Goal: Check status: Check status

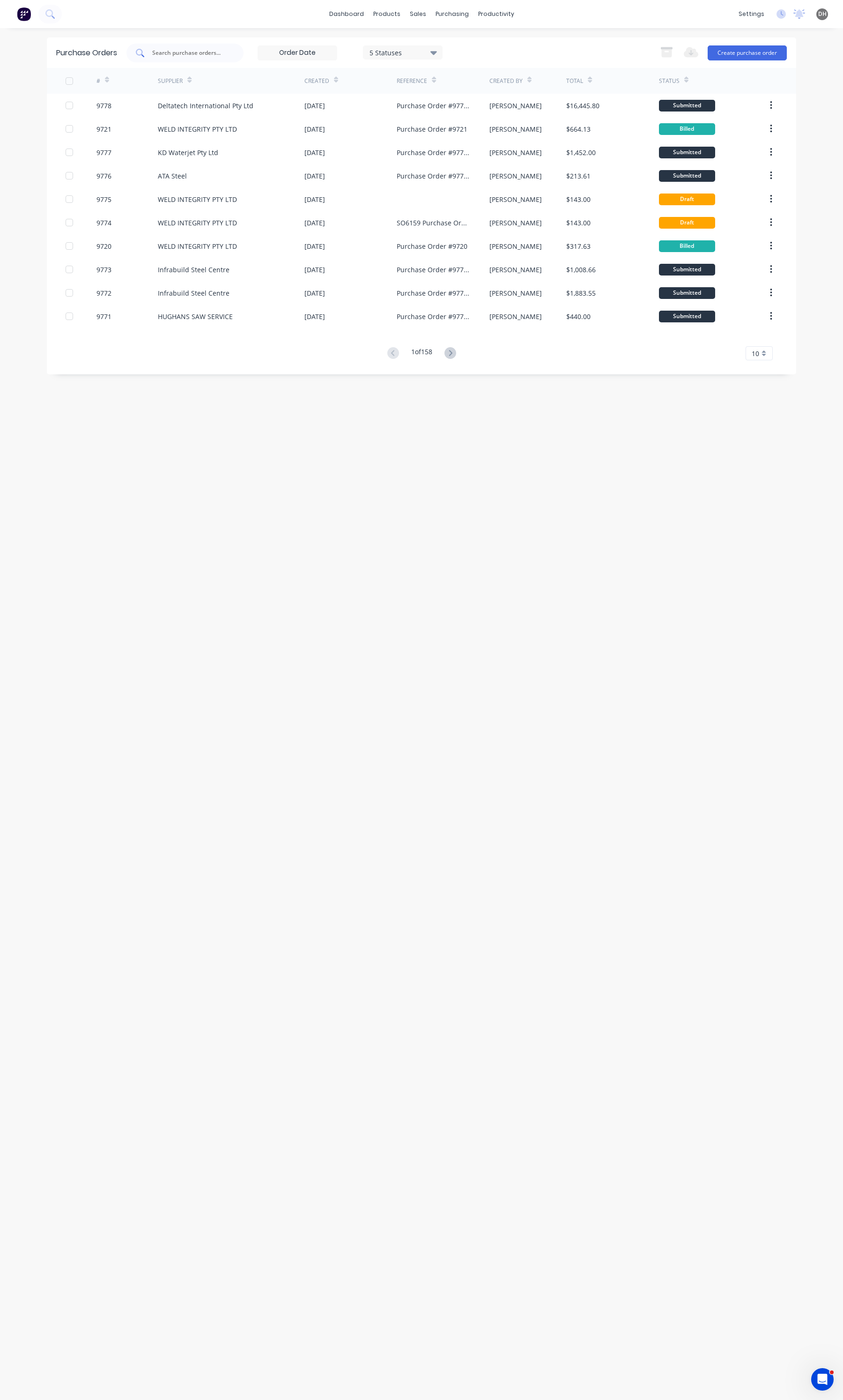
click at [180, 52] on input "text" at bounding box center [190, 53] width 78 height 9
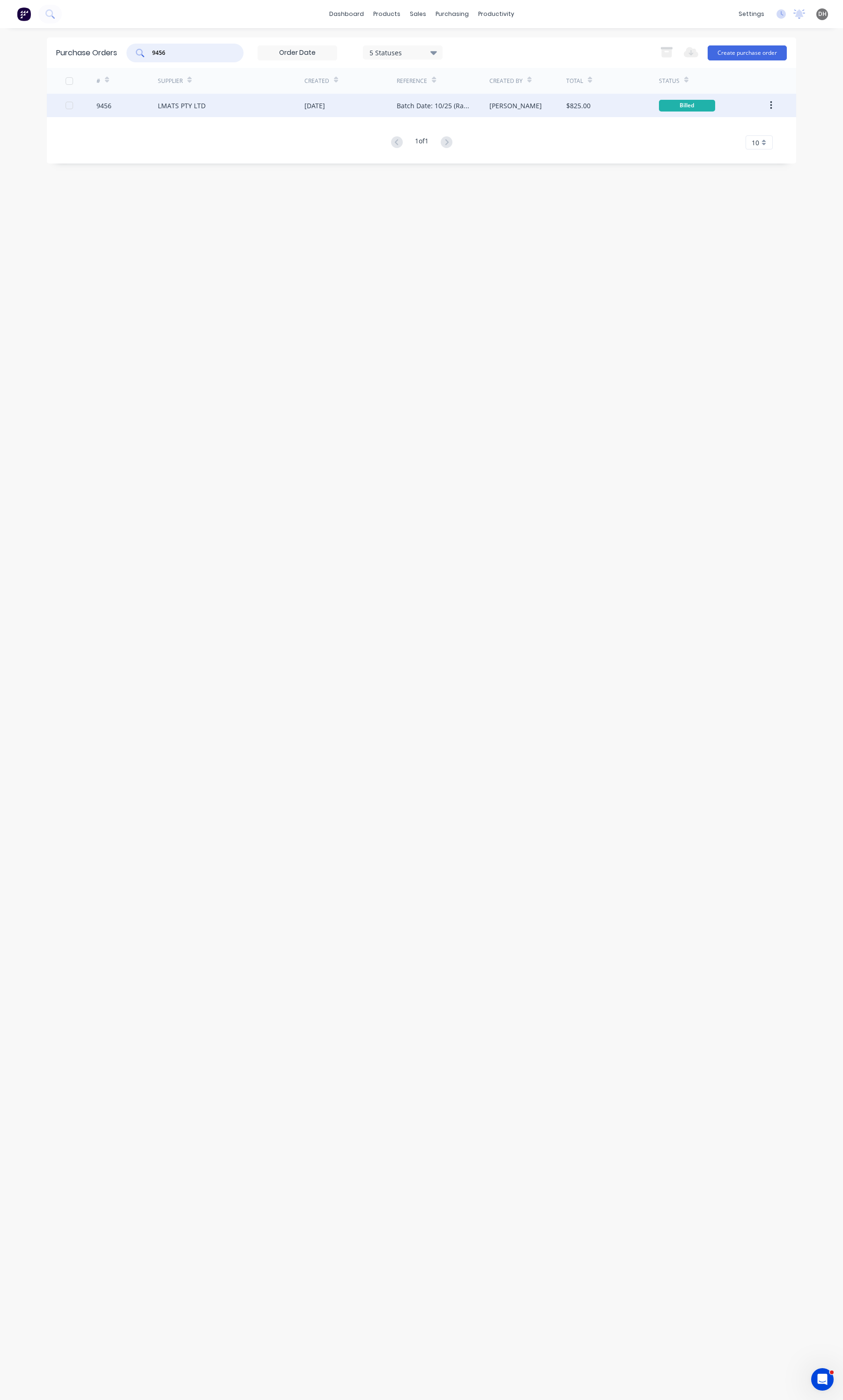
type input "9456"
click at [199, 112] on div "LMATS PTY LTD" at bounding box center [231, 105] width 147 height 23
